Goal: Information Seeking & Learning: Learn about a topic

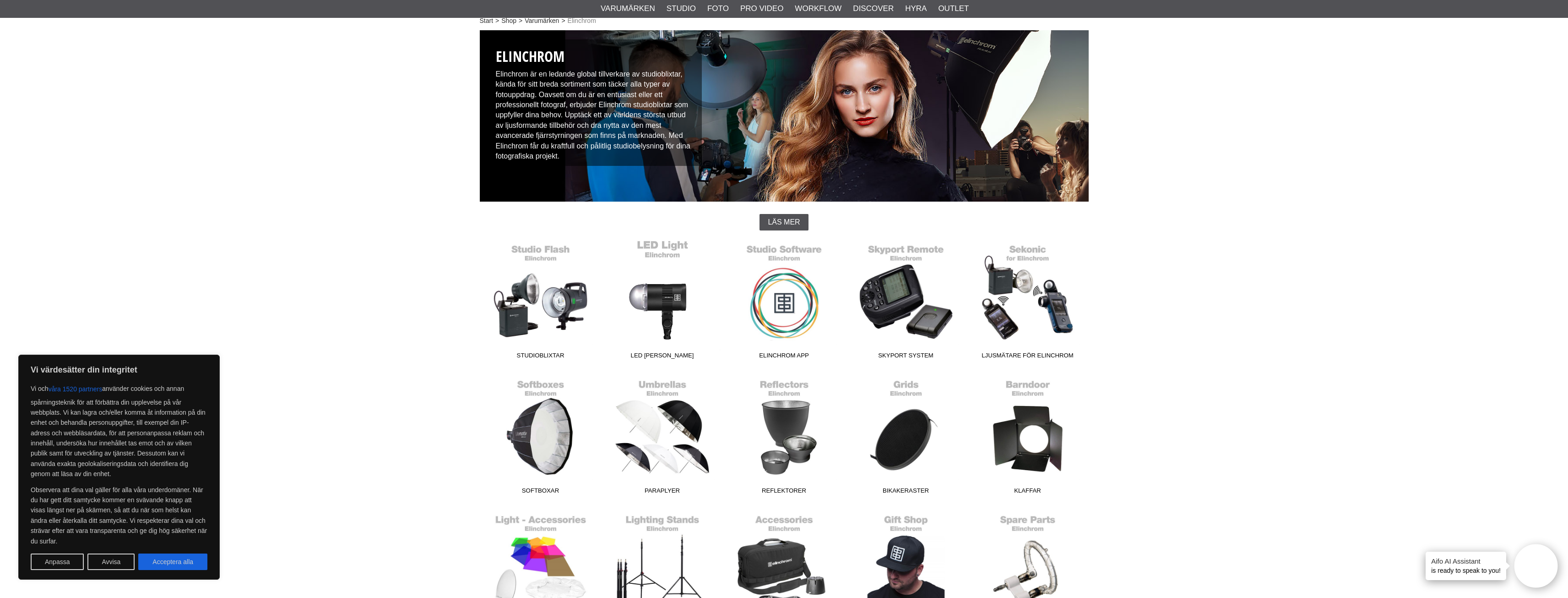
scroll to position [229, 0]
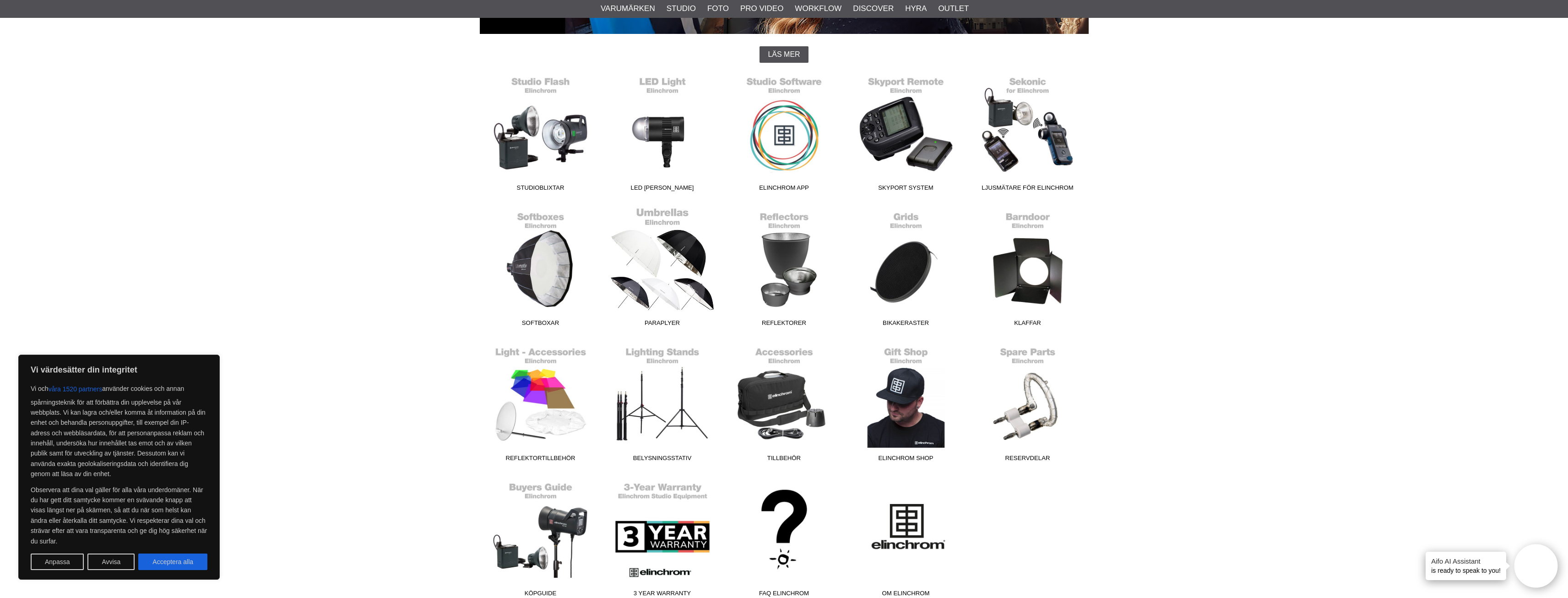
click at [669, 252] on link "Paraplyer" at bounding box center [662, 269] width 122 height 124
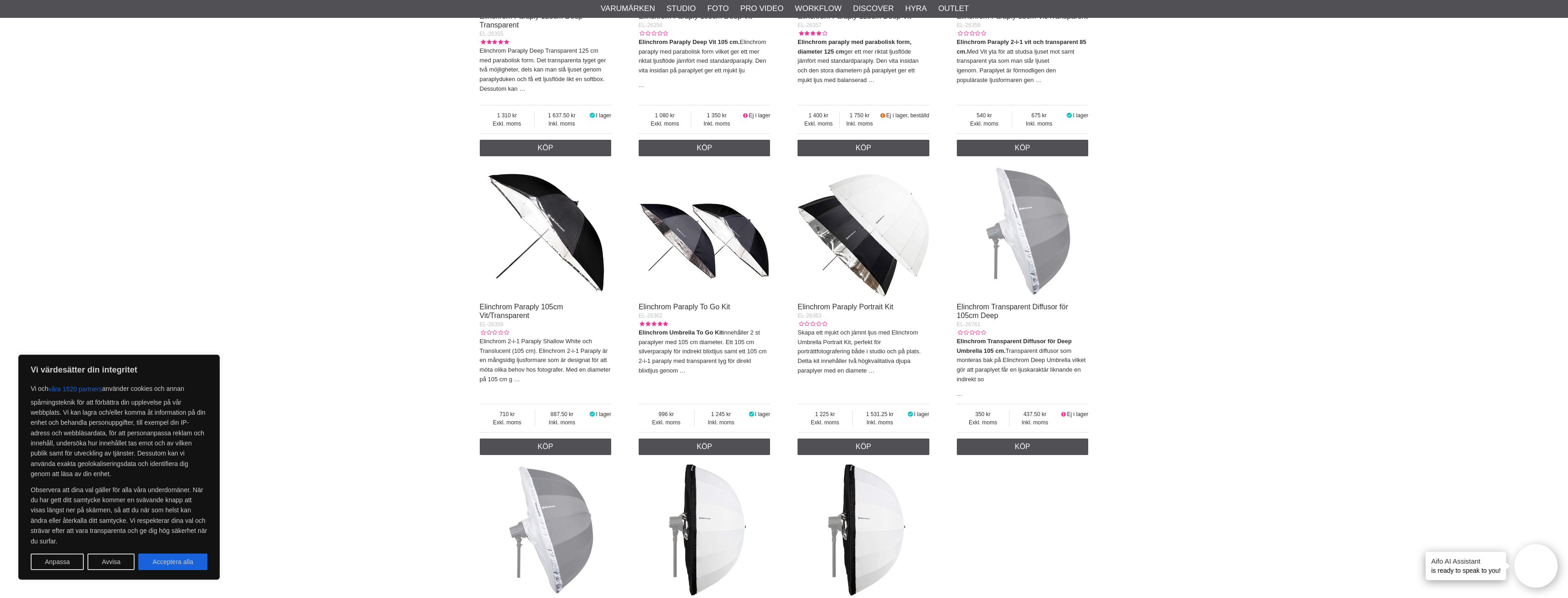
scroll to position [1054, 0]
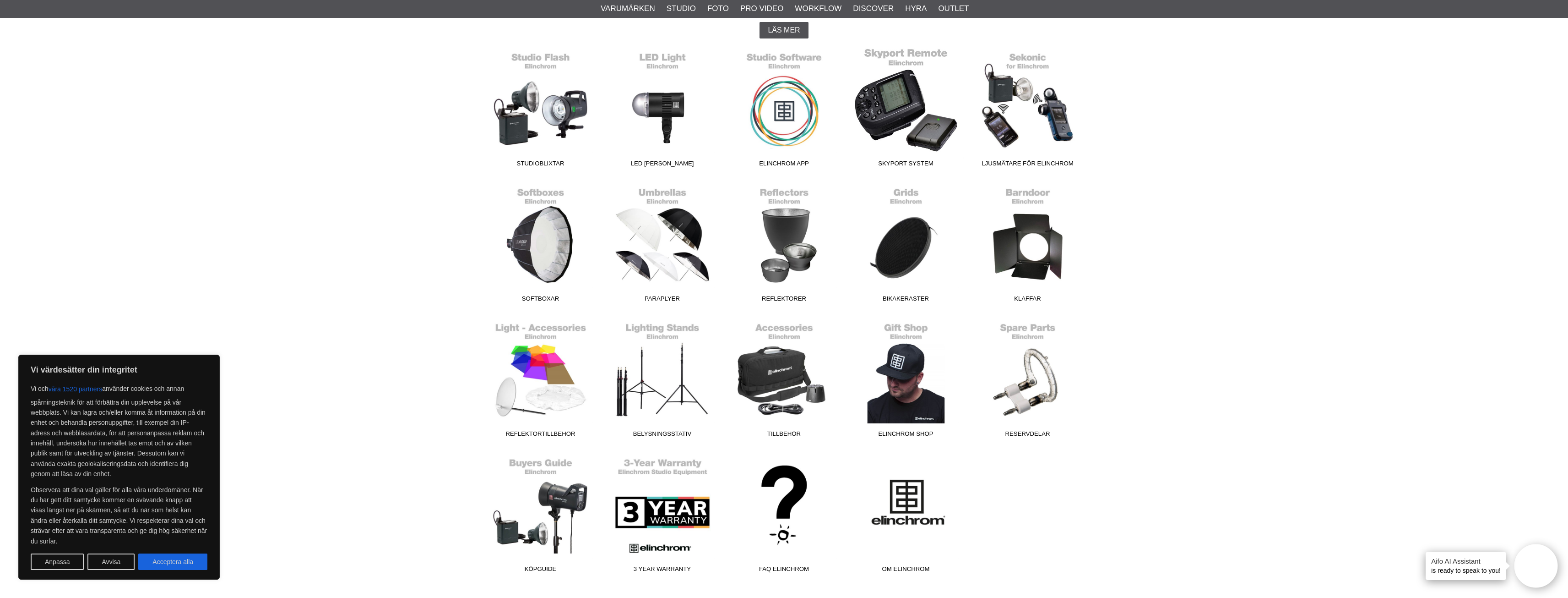
scroll to position [275, 0]
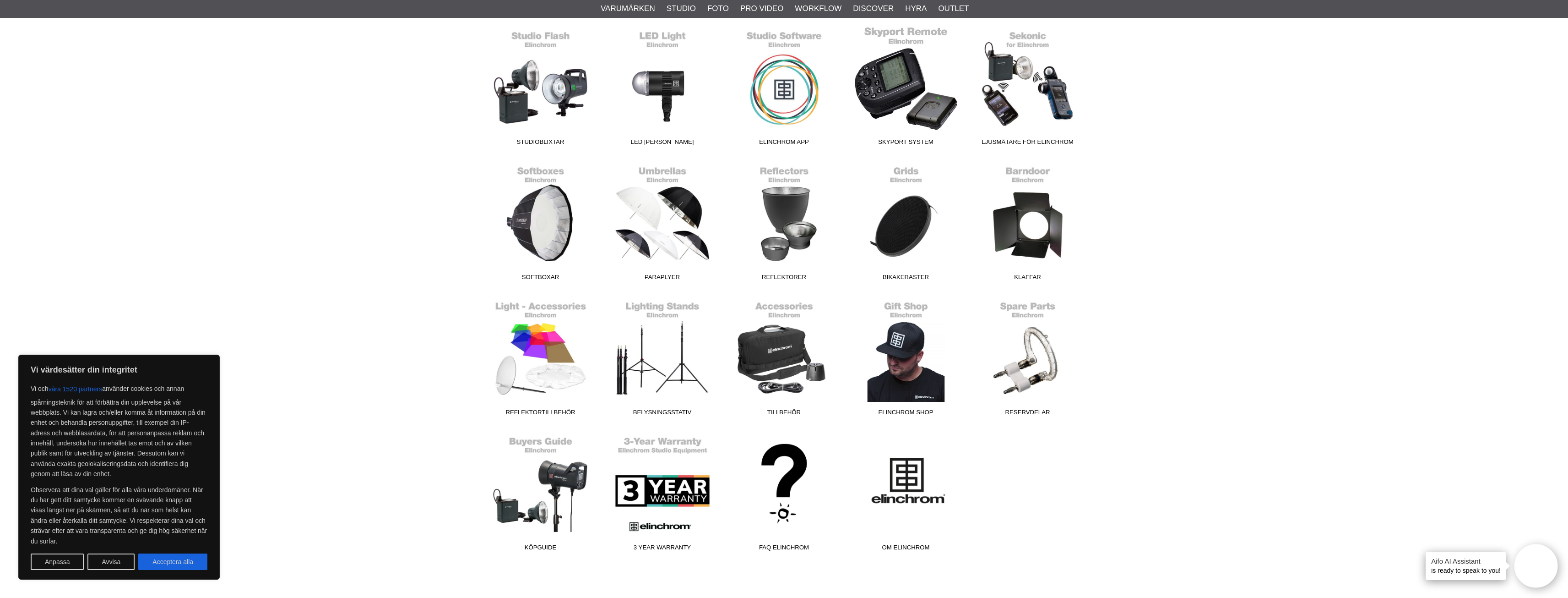
click at [920, 98] on link "Skyport System" at bounding box center [906, 88] width 122 height 124
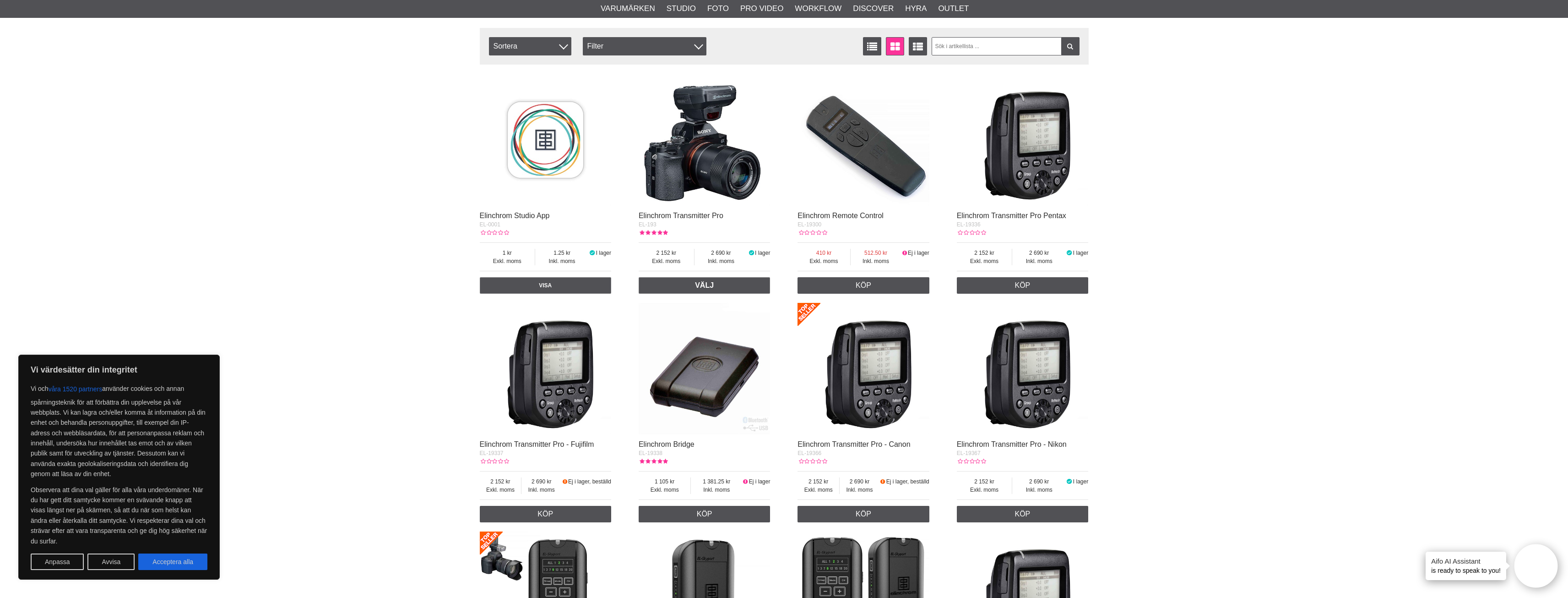
scroll to position [320, 0]
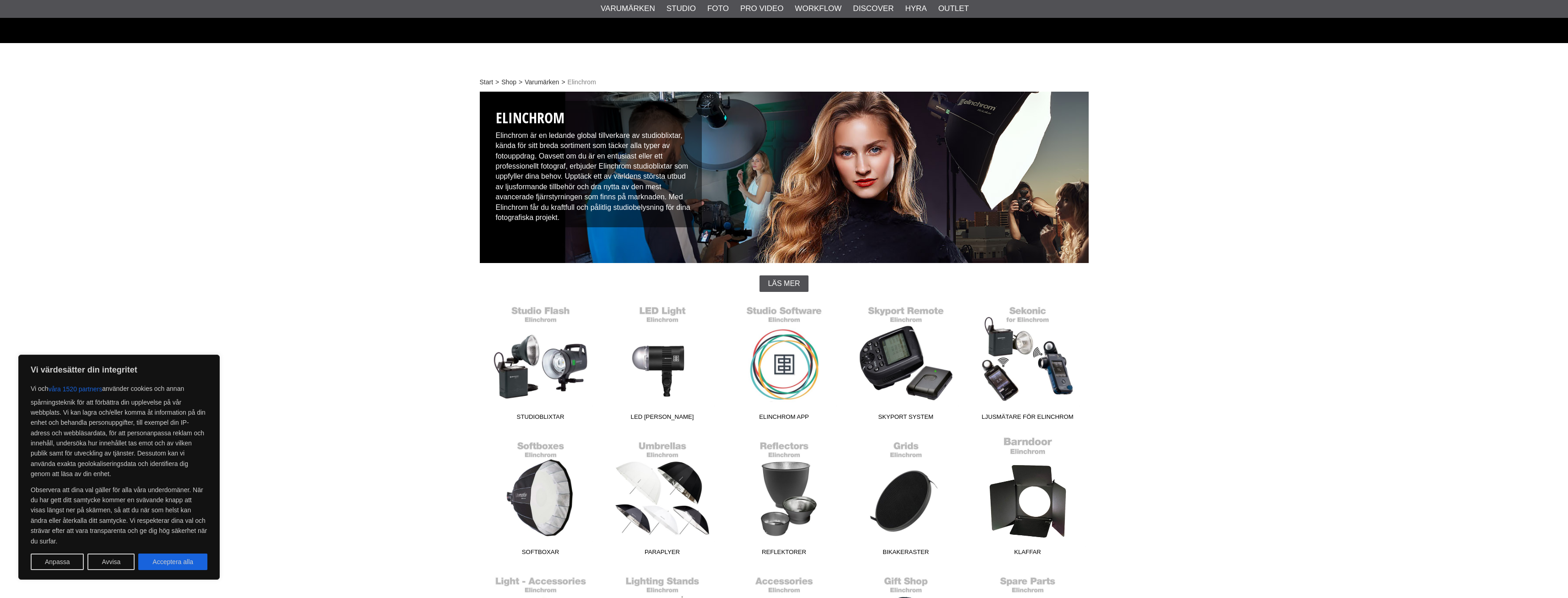
scroll to position [275, 0]
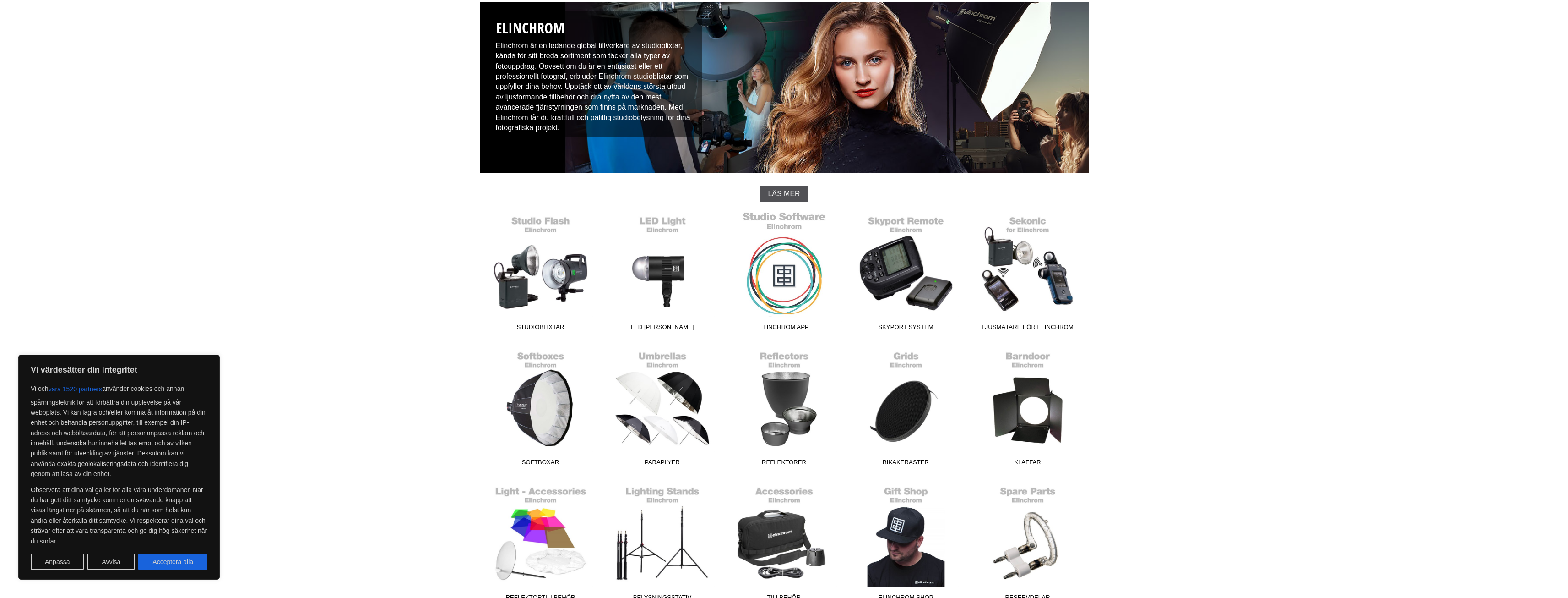
scroll to position [275, 0]
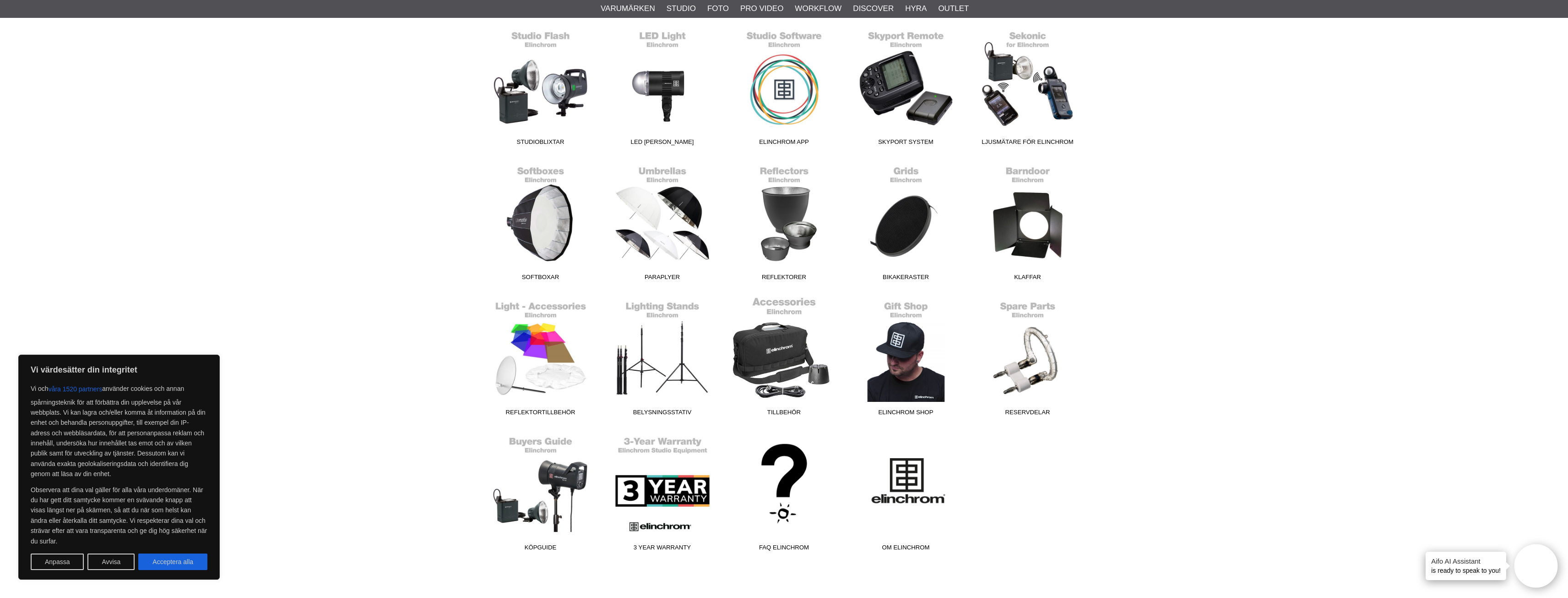
click at [750, 359] on link "Tillbehör" at bounding box center [784, 358] width 122 height 124
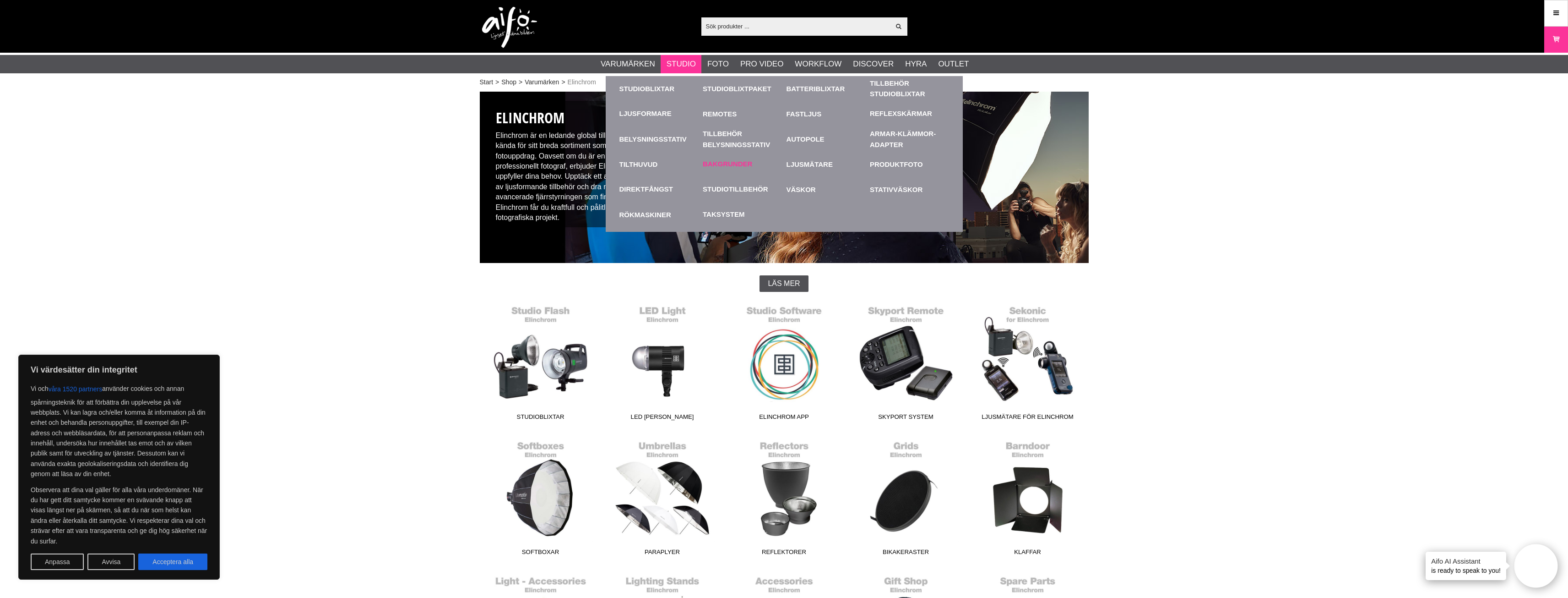
click at [722, 163] on link "Bakgrunder" at bounding box center [727, 164] width 49 height 10
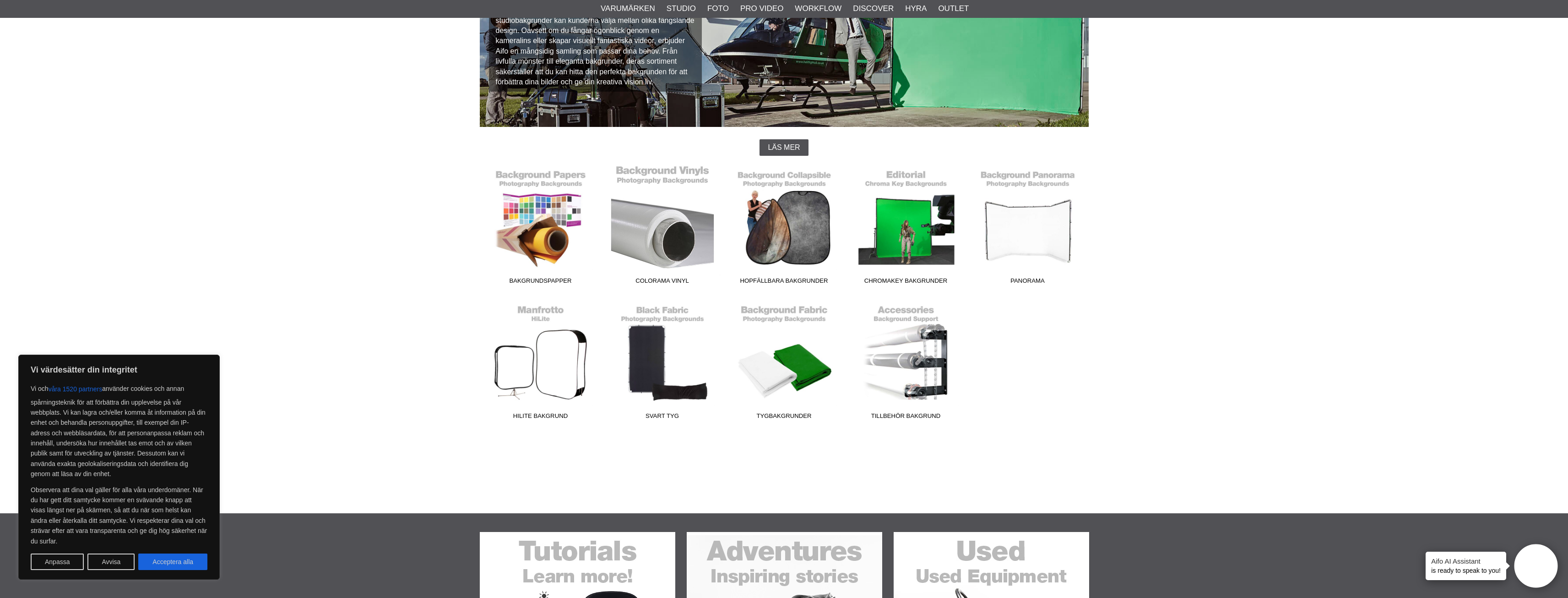
scroll to position [138, 0]
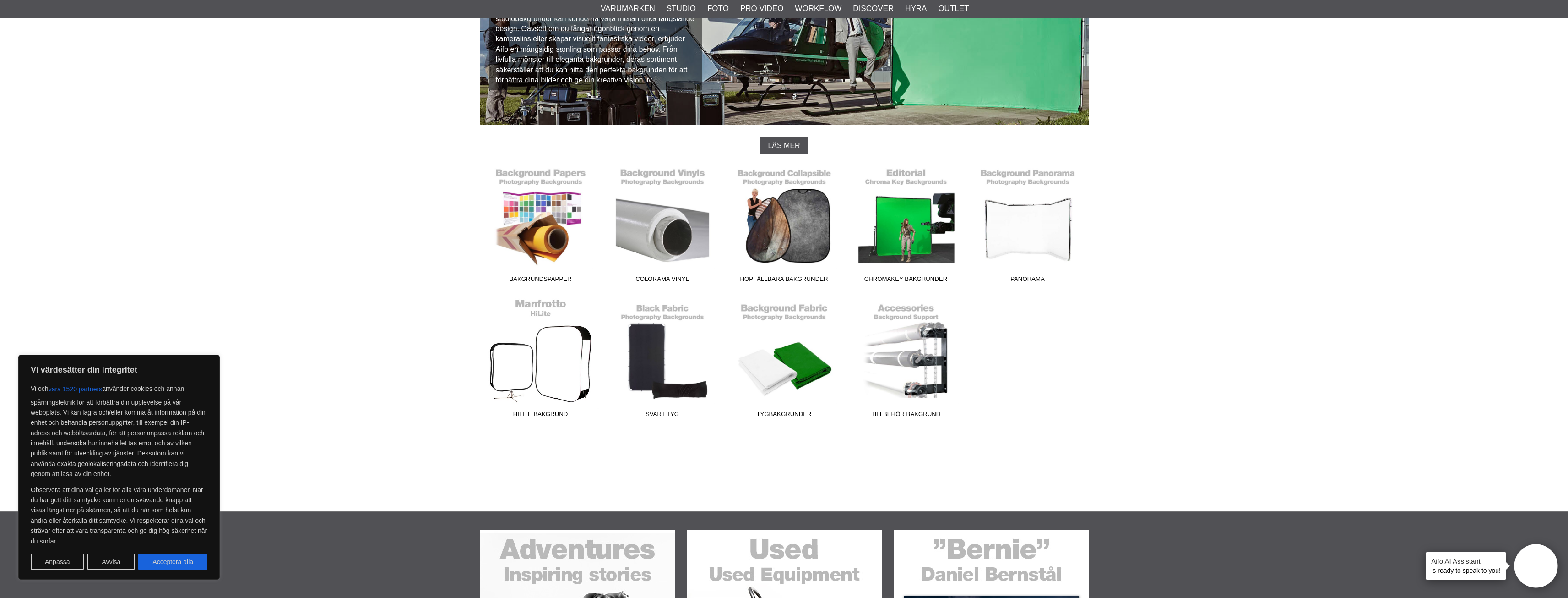
click at [572, 375] on link "HiLite Bakgrund" at bounding box center [541, 360] width 122 height 124
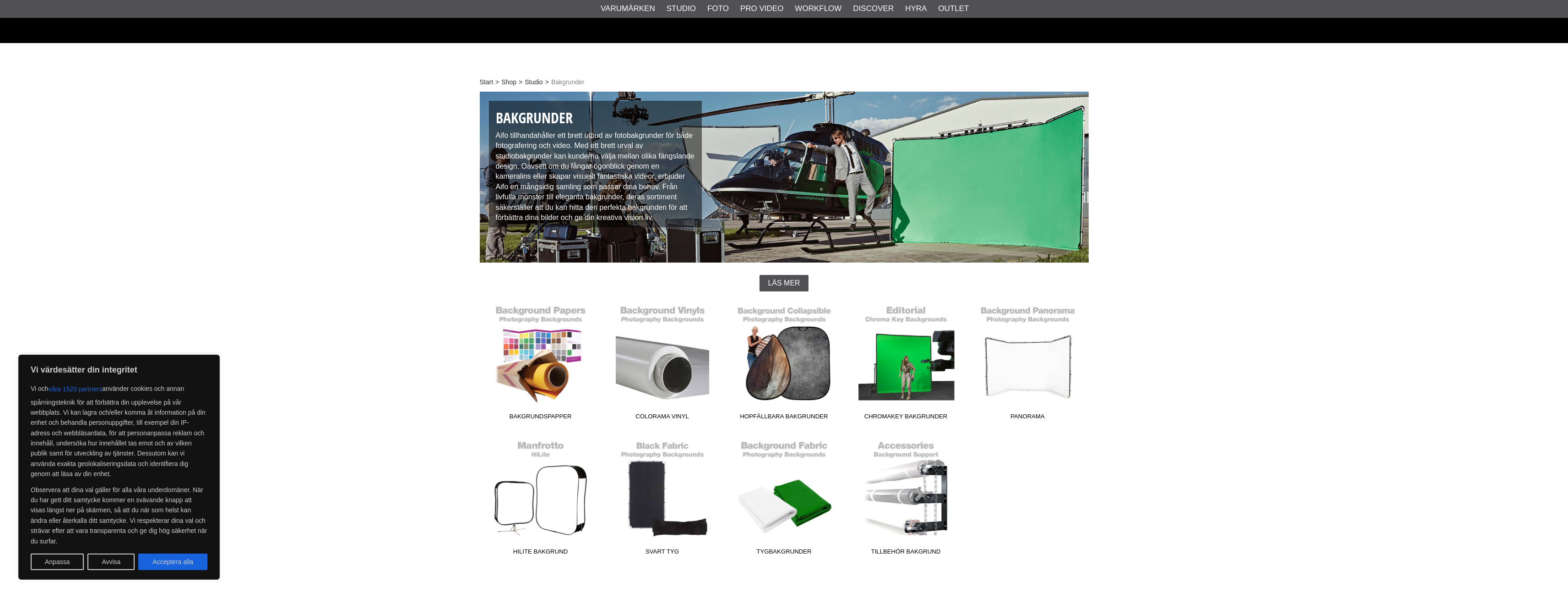
scroll to position [138, 0]
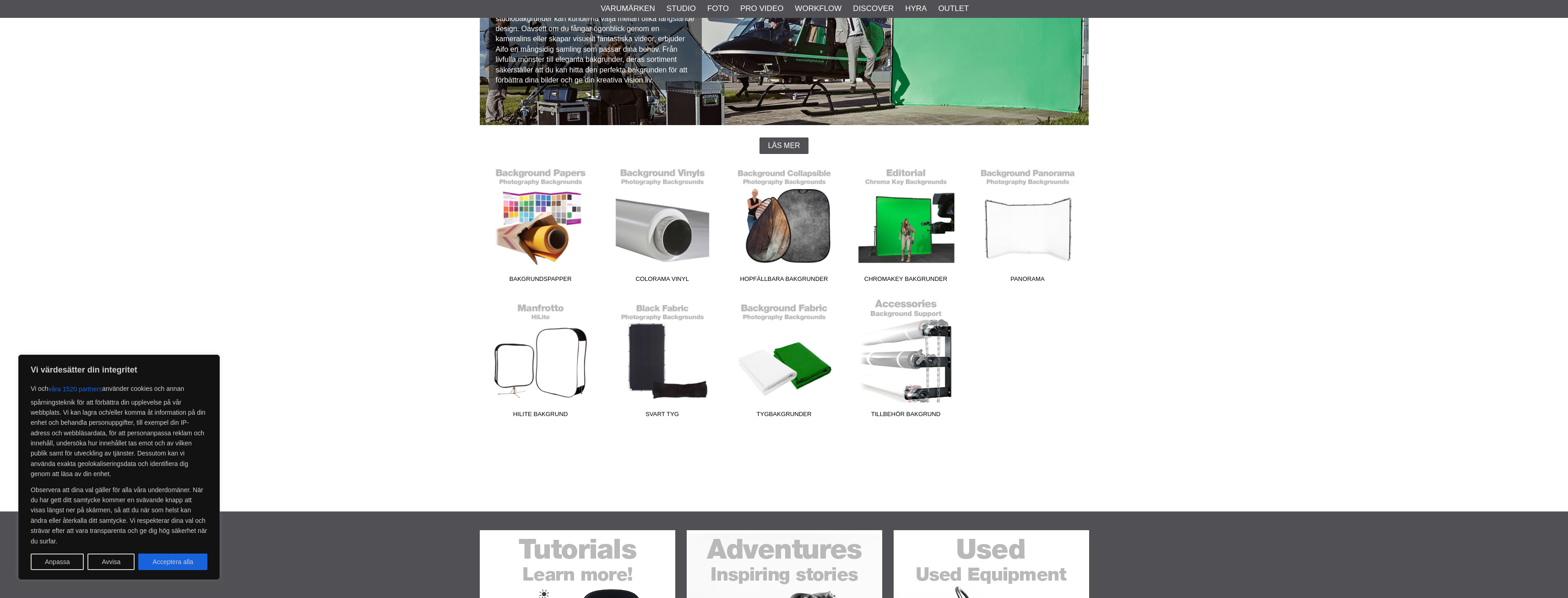
click at [917, 363] on link "Tillbehör Bakgrund" at bounding box center [906, 360] width 122 height 124
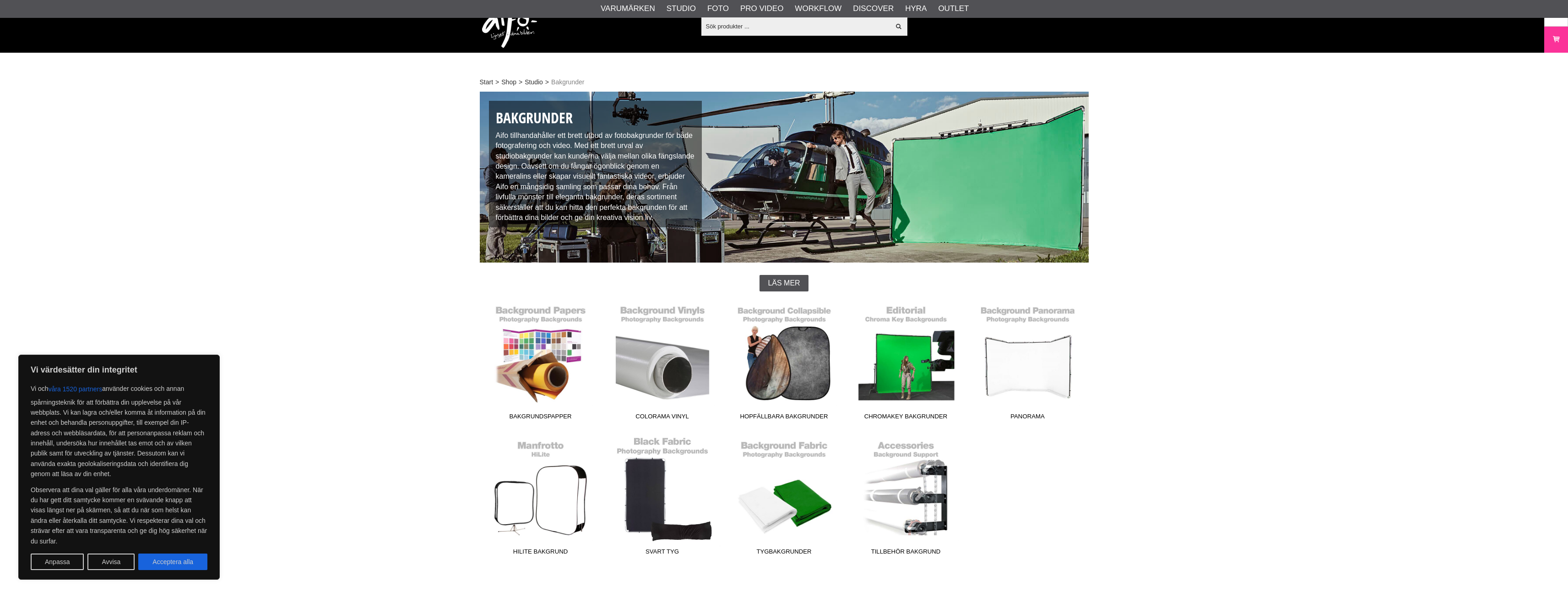
scroll to position [138, 0]
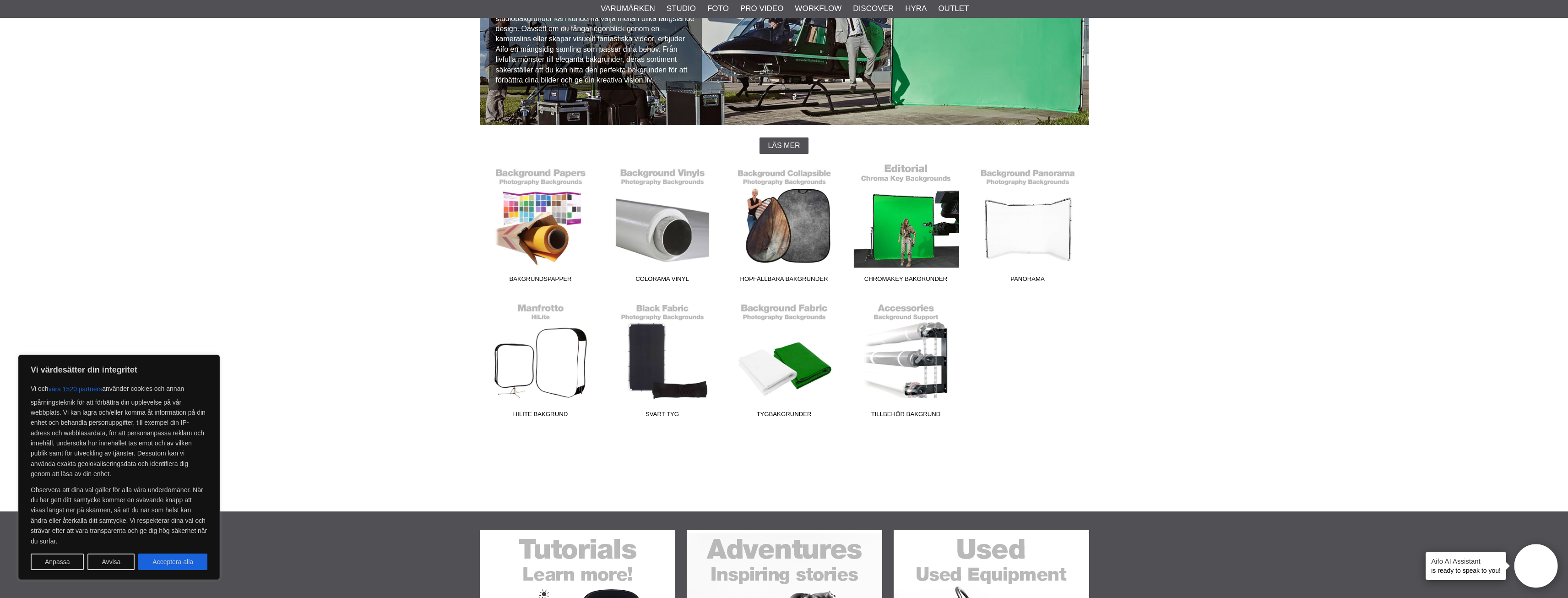
click at [911, 241] on link "Chromakey Bakgrunder" at bounding box center [906, 225] width 122 height 124
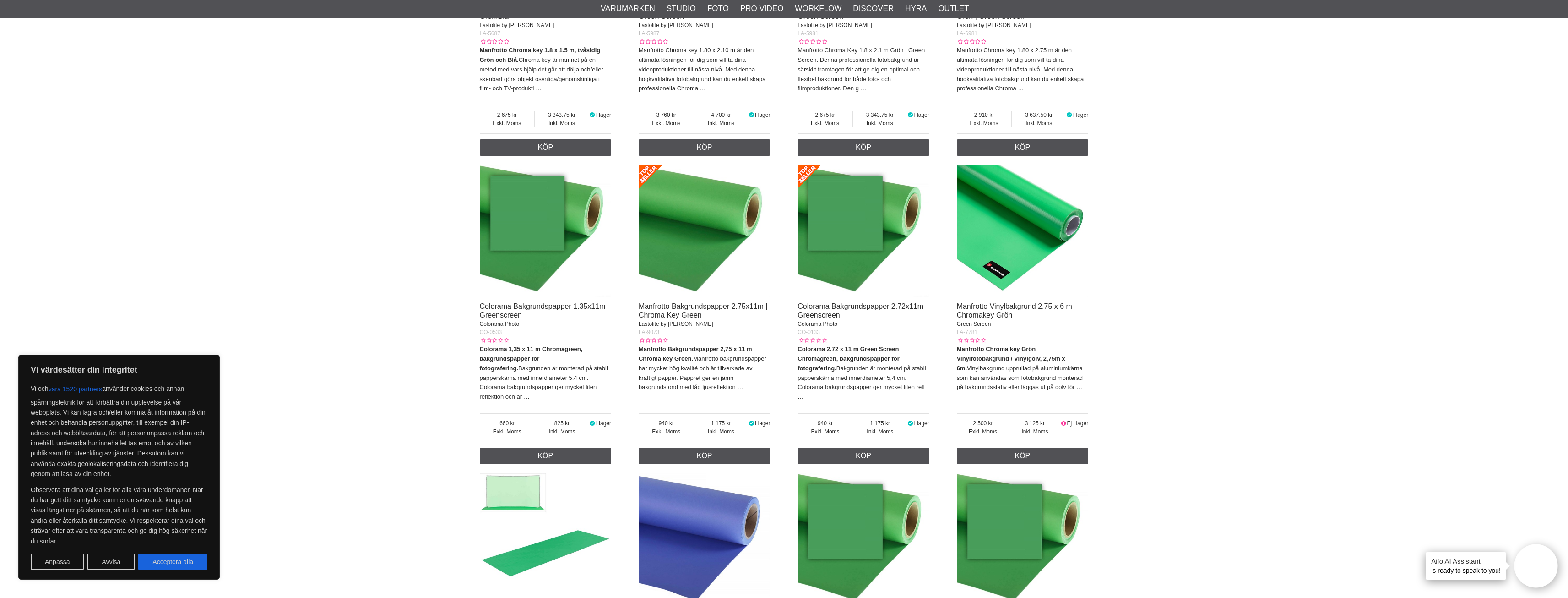
scroll to position [687, 0]
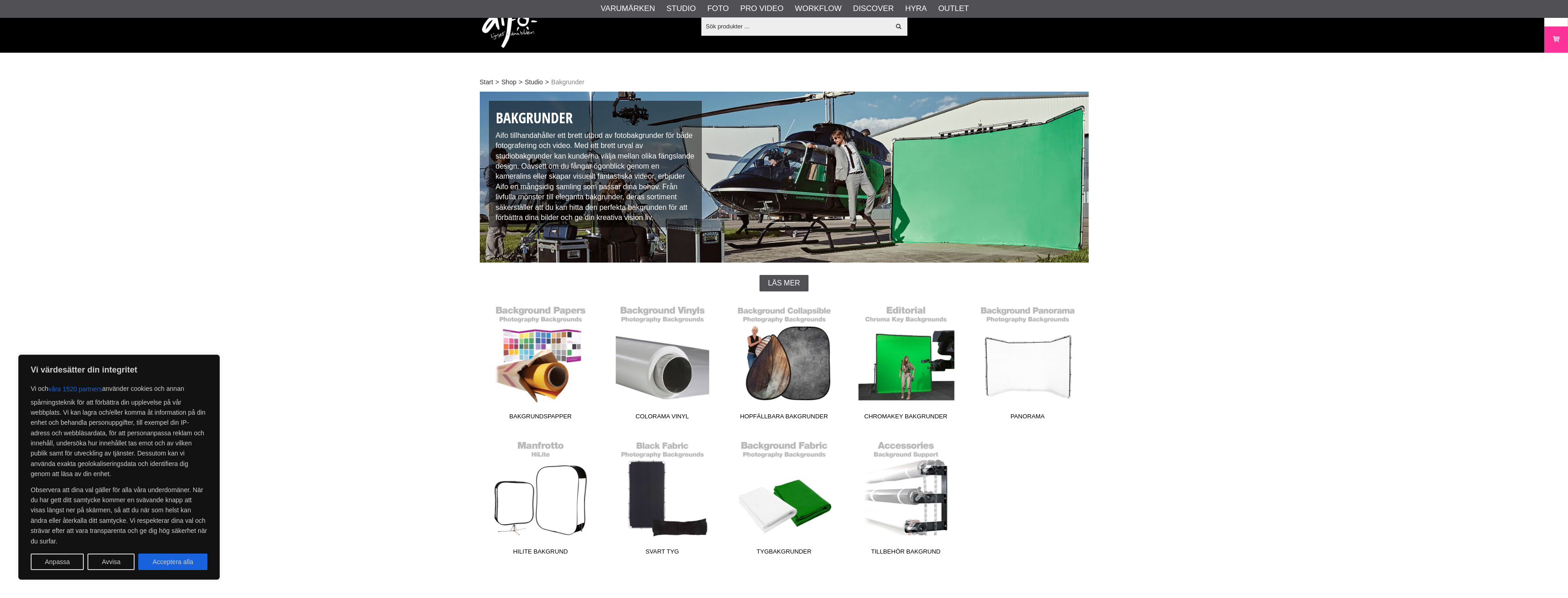
scroll to position [138, 0]
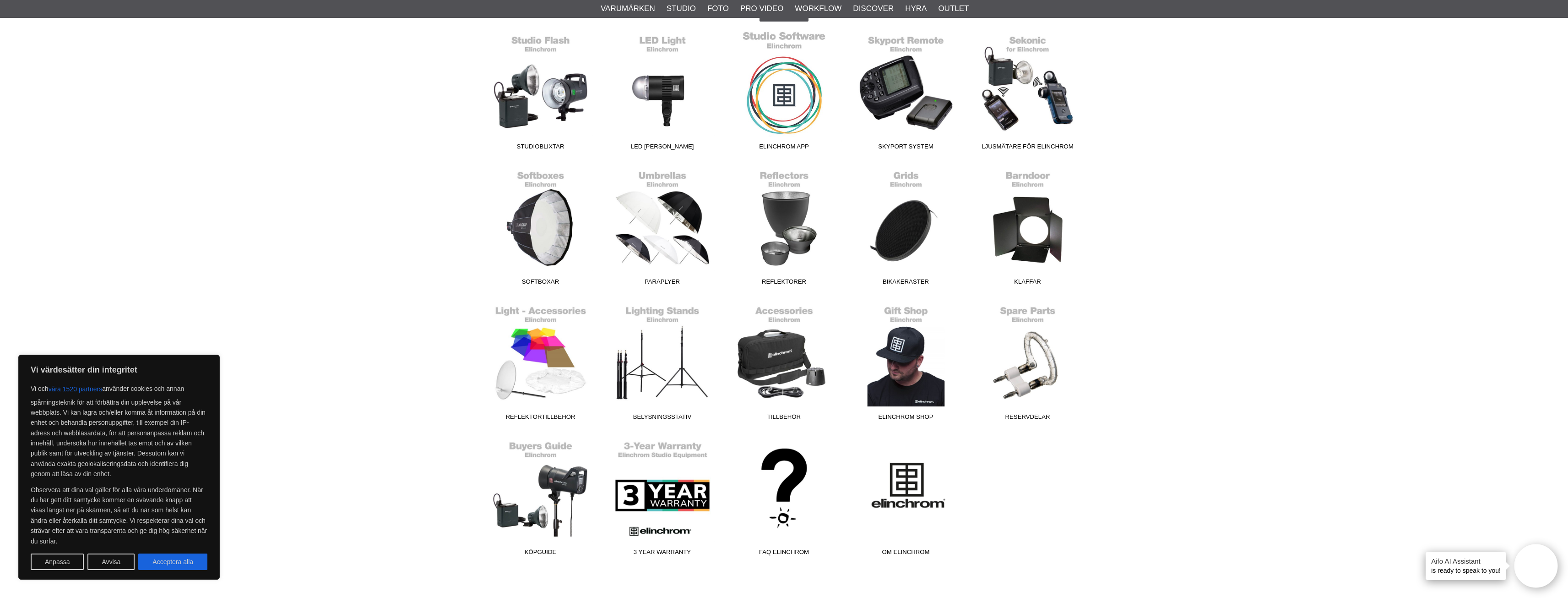
scroll to position [320, 0]
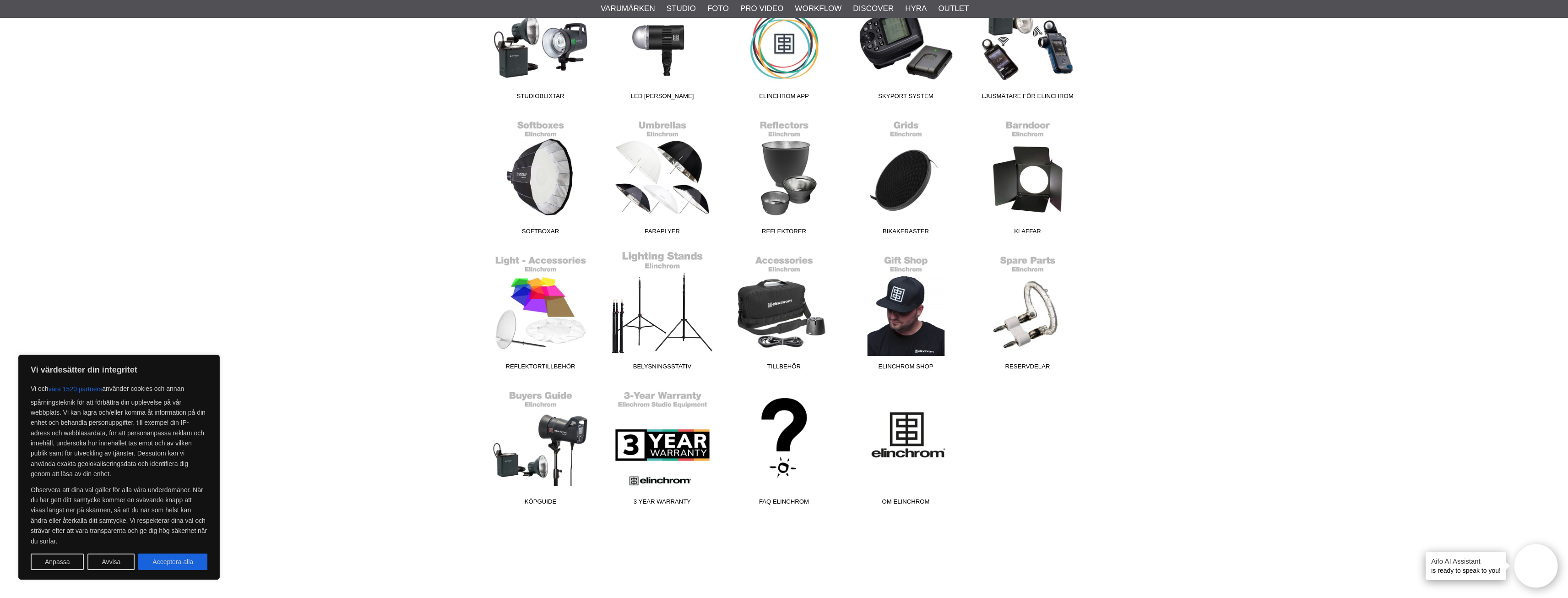
click at [656, 334] on link "Belysningsstativ" at bounding box center [662, 312] width 122 height 124
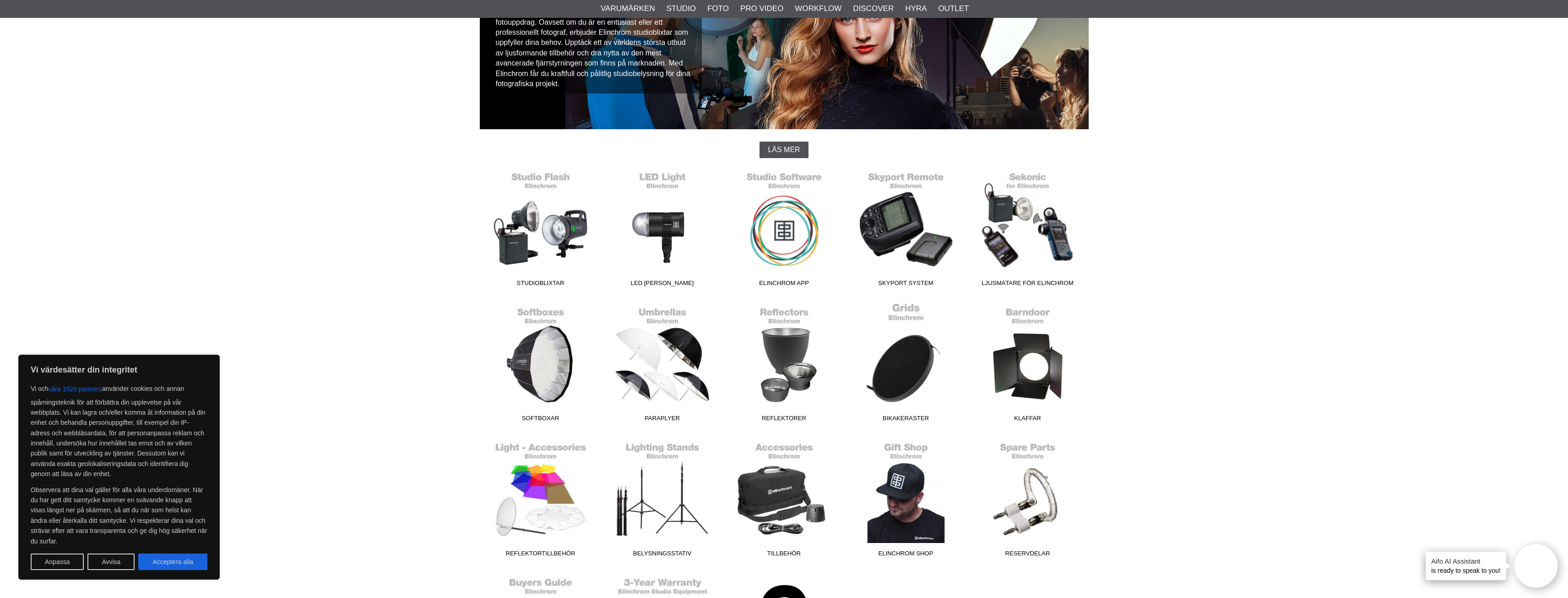
scroll to position [46, 0]
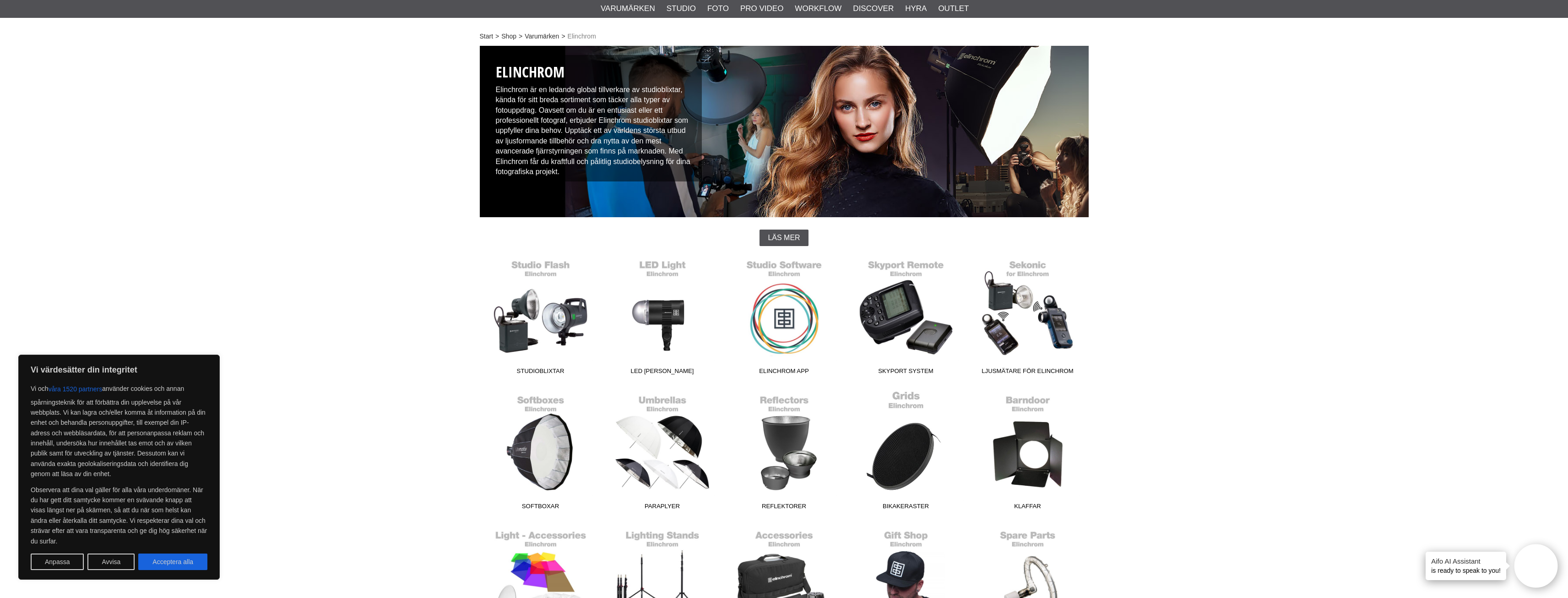
click at [917, 438] on link "Bikakeraster" at bounding box center [906, 452] width 122 height 124
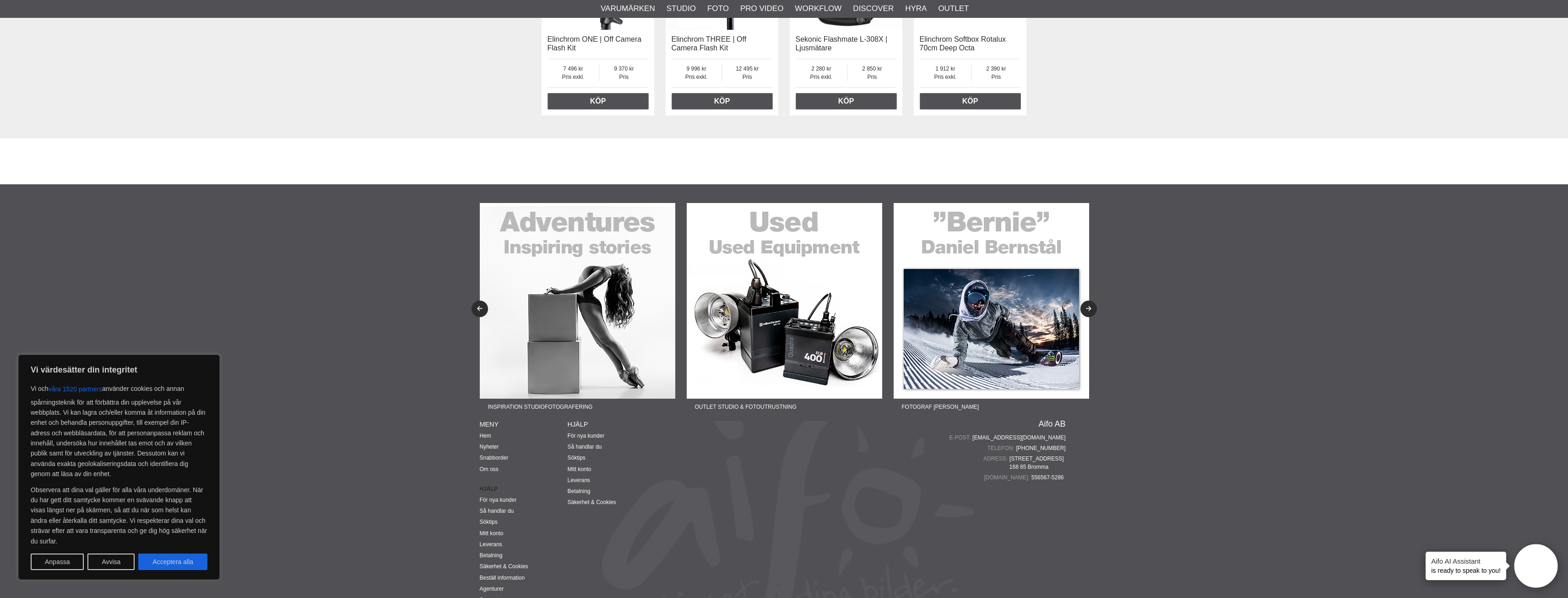
scroll to position [1465, 0]
